Goal: Task Accomplishment & Management: Complete application form

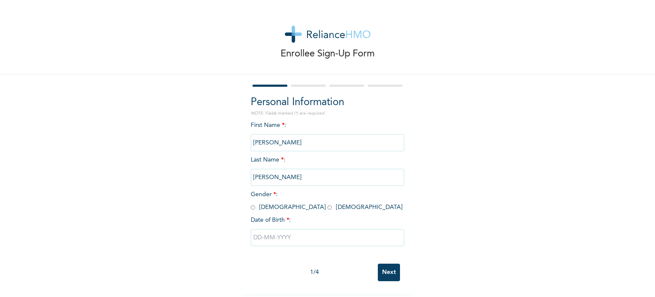
click at [251, 208] on input "radio" at bounding box center [253, 207] width 4 height 8
radio input "true"
click at [288, 238] on input "text" at bounding box center [328, 237] width 154 height 17
select select "7"
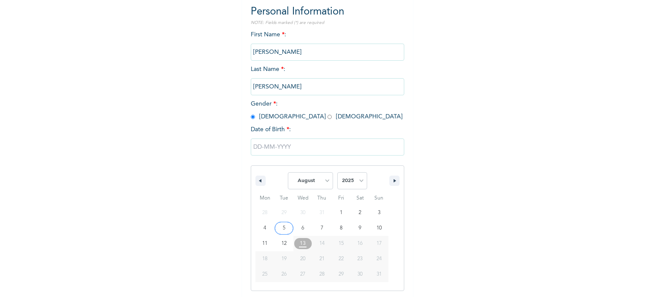
scroll to position [91, 0]
click at [346, 186] on select "2025 2024 2023 2022 2021 2020 2019 2018 2017 2016 2015 2014 2013 2012 2011 2010…" at bounding box center [353, 180] width 30 height 17
select select "1992"
click at [338, 172] on select "2025 2024 2023 2022 2021 2020 2019 2018 2017 2016 2015 2014 2013 2012 2011 2010…" at bounding box center [353, 180] width 30 height 17
type input "[DATE]"
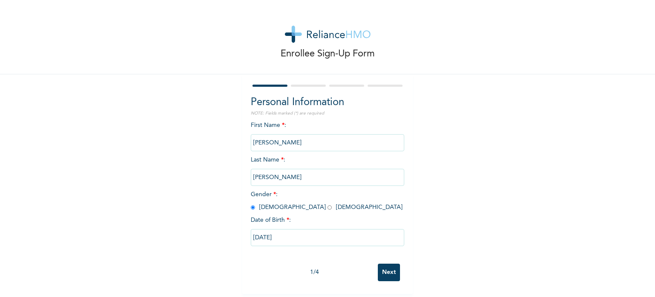
scroll to position [3, 0]
click at [379, 266] on input "Next" at bounding box center [389, 271] width 22 height 17
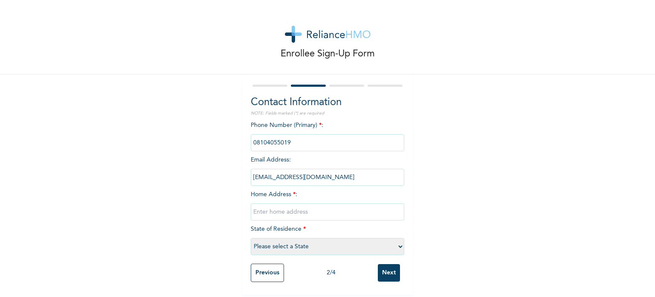
click at [310, 208] on input "text" at bounding box center [328, 211] width 154 height 17
type input "[STREET_ADDRESS][PERSON_NAME]"
click at [336, 247] on select "Please select a State [PERSON_NAME] (FCT) [PERSON_NAME] Ibom [GEOGRAPHIC_DATA] …" at bounding box center [328, 246] width 154 height 17
click at [251, 238] on select "Please select a State [PERSON_NAME] (FCT) [PERSON_NAME] Ibom [GEOGRAPHIC_DATA] …" at bounding box center [328, 246] width 154 height 17
click at [314, 139] on input "phone" at bounding box center [328, 142] width 154 height 17
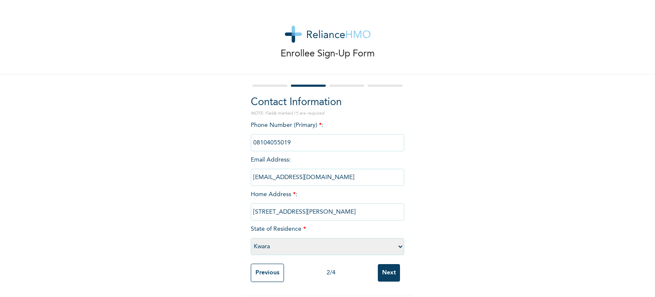
click at [324, 244] on select "Please select a State [PERSON_NAME] (FCT) [PERSON_NAME] Ibom [GEOGRAPHIC_DATA] …" at bounding box center [328, 246] width 154 height 17
select select "25"
click at [251, 238] on select "Please select a State [PERSON_NAME] (FCT) [PERSON_NAME] Ibom [GEOGRAPHIC_DATA] …" at bounding box center [328, 246] width 154 height 17
click at [500, 228] on div "Enrollee Sign-Up Form Contact Information NOTE: Fields marked (*) are required …" at bounding box center [327, 147] width 655 height 294
click at [382, 267] on input "Next" at bounding box center [389, 272] width 22 height 17
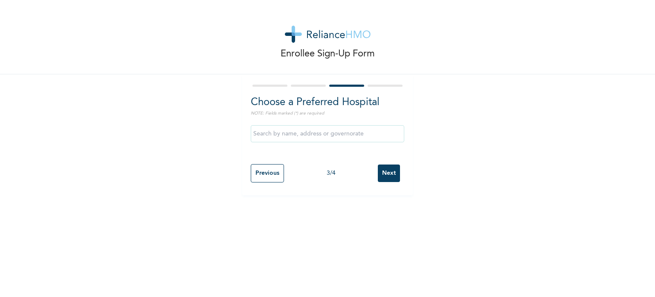
scroll to position [0, 0]
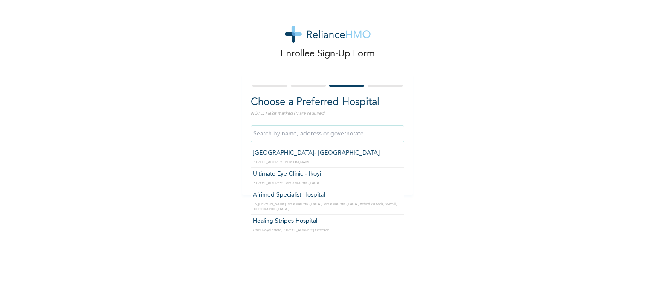
click at [353, 134] on input "text" at bounding box center [328, 133] width 154 height 17
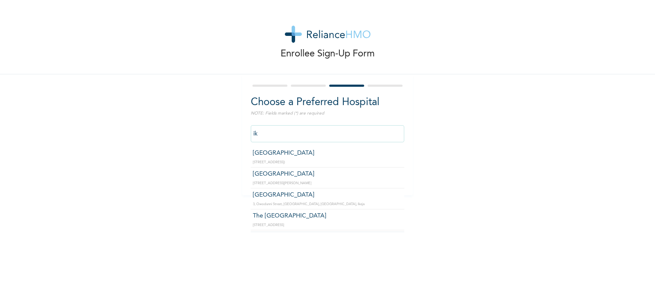
type input "i"
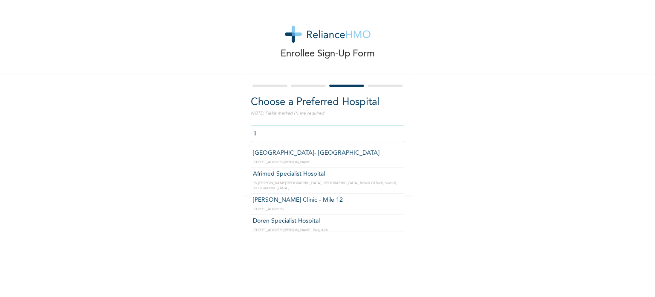
type input "i"
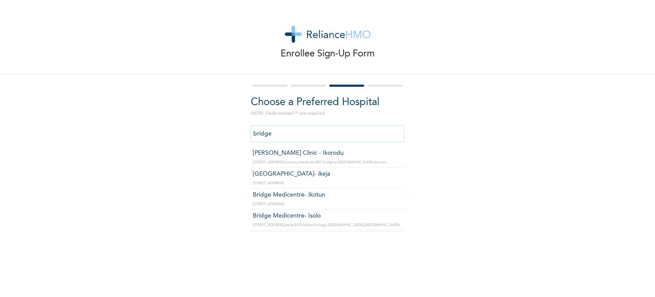
click at [337, 135] on input "bridge" at bounding box center [328, 133] width 154 height 17
type input "b"
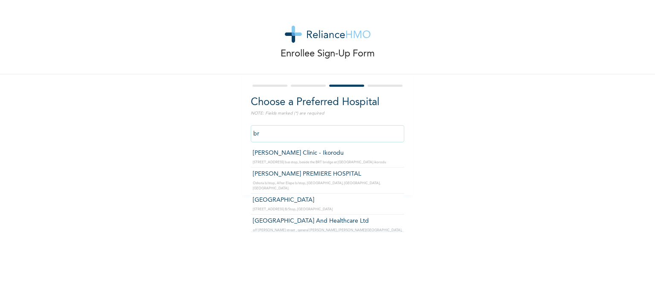
type input "b"
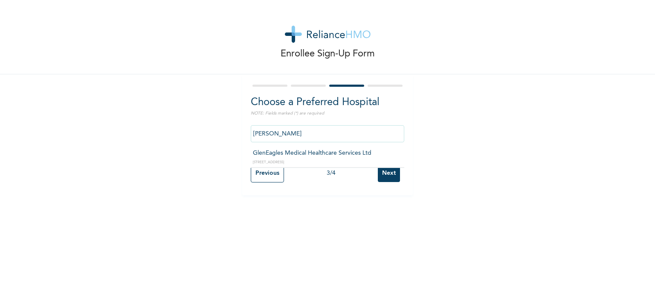
type input "GlenEagles Medical Healthcare Services Ltd"
click at [388, 172] on input "Next" at bounding box center [389, 172] width 22 height 17
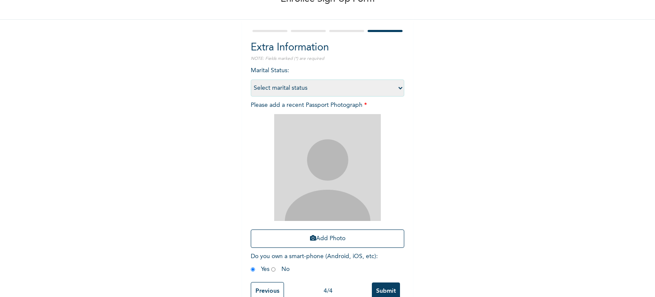
scroll to position [55, 0]
click at [389, 91] on select "Select marital status [DEMOGRAPHIC_DATA] Married [DEMOGRAPHIC_DATA] Widow/[DEMO…" at bounding box center [328, 87] width 154 height 17
select select "1"
click at [251, 79] on select "Select marital status [DEMOGRAPHIC_DATA] Married [DEMOGRAPHIC_DATA] Widow/[DEMO…" at bounding box center [328, 87] width 154 height 17
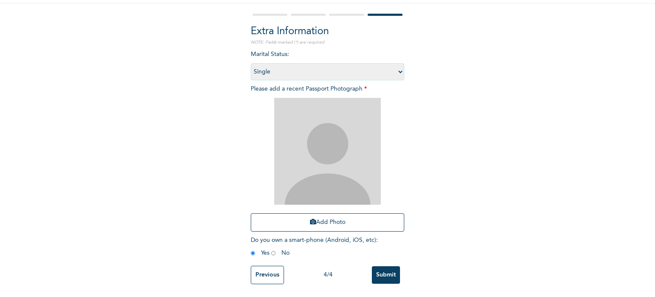
scroll to position [77, 0]
click at [330, 218] on button "Add Photo" at bounding box center [328, 222] width 154 height 18
click at [317, 216] on button "Add Photo" at bounding box center [328, 222] width 154 height 18
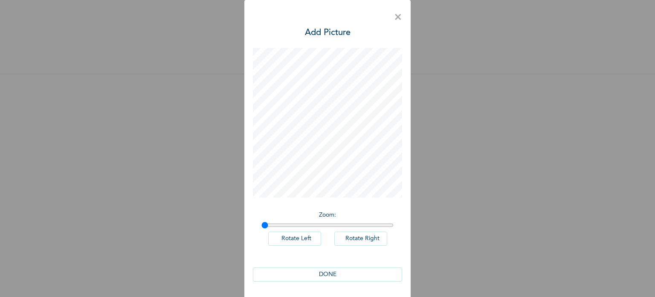
click at [306, 269] on button "DONE" at bounding box center [327, 274] width 149 height 14
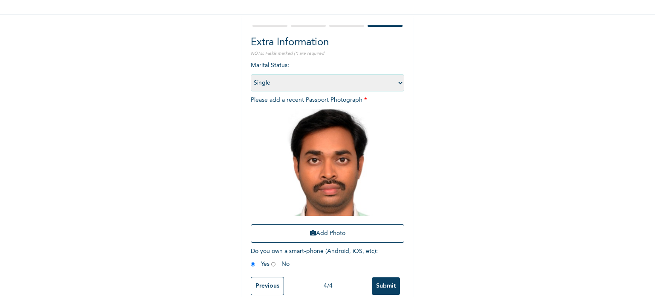
scroll to position [77, 0]
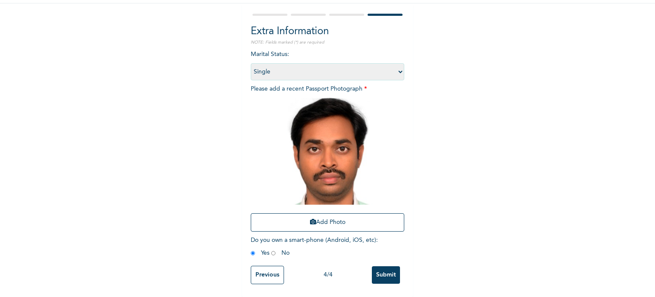
click at [580, 157] on div "Enrollee Sign-Up Form Extra Information NOTE: Fields marked (*) are required Ma…" at bounding box center [327, 112] width 655 height 367
click at [381, 268] on input "Submit" at bounding box center [386, 274] width 28 height 17
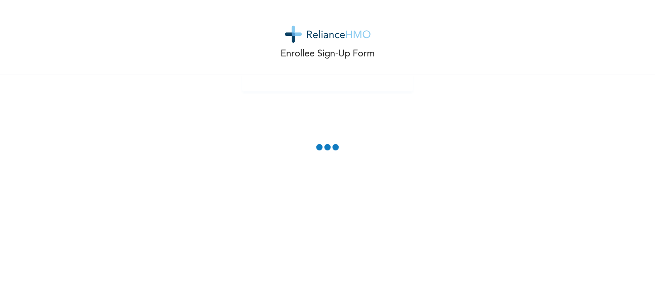
click at [592, 90] on div "Enrollee Sign-Up Form" at bounding box center [327, 45] width 655 height 91
